Goal: Task Accomplishment & Management: Use online tool/utility

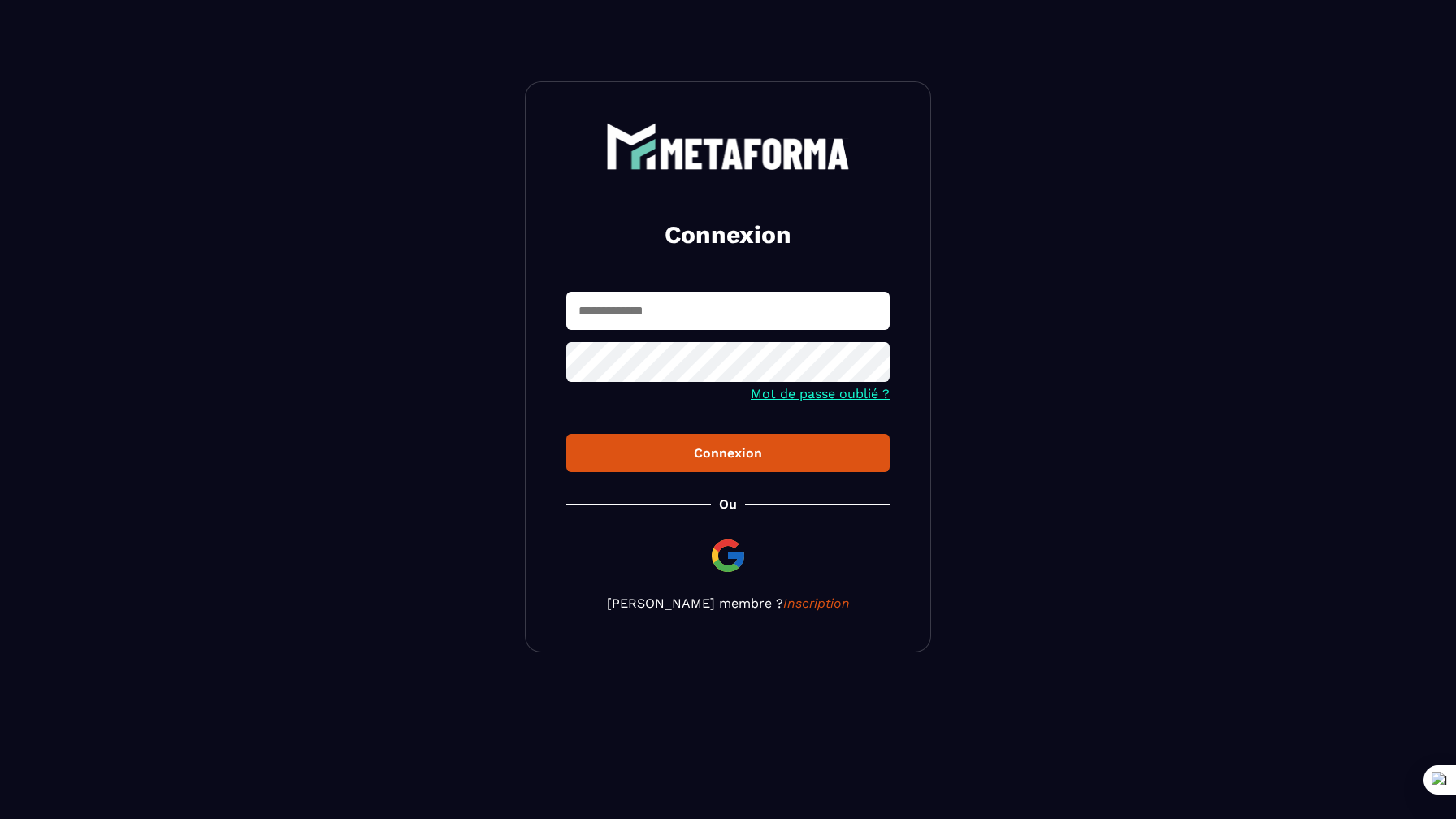
click at [1177, 299] on section "Connexion Mot de passe oublié ? Connexion [PERSON_NAME] membre ? Inscription" at bounding box center [728, 366] width 1456 height 733
type input "***"
